Goal: Go to known website: Access a specific website the user already knows

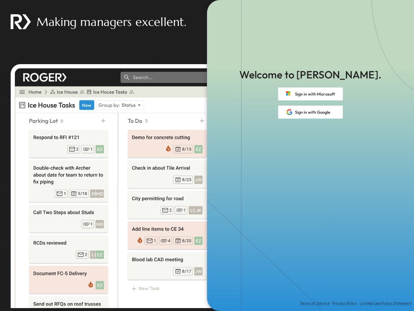
click at [207, 155] on div "Terms of Service Privacy Policy Limited Use Policy Statement" at bounding box center [310, 214] width 207 height 192
click at [311, 94] on button "Sign in with Microsoft" at bounding box center [310, 93] width 65 height 13
click at [311, 112] on button "Sign in with Google" at bounding box center [310, 112] width 65 height 13
